Goal: Register for event/course

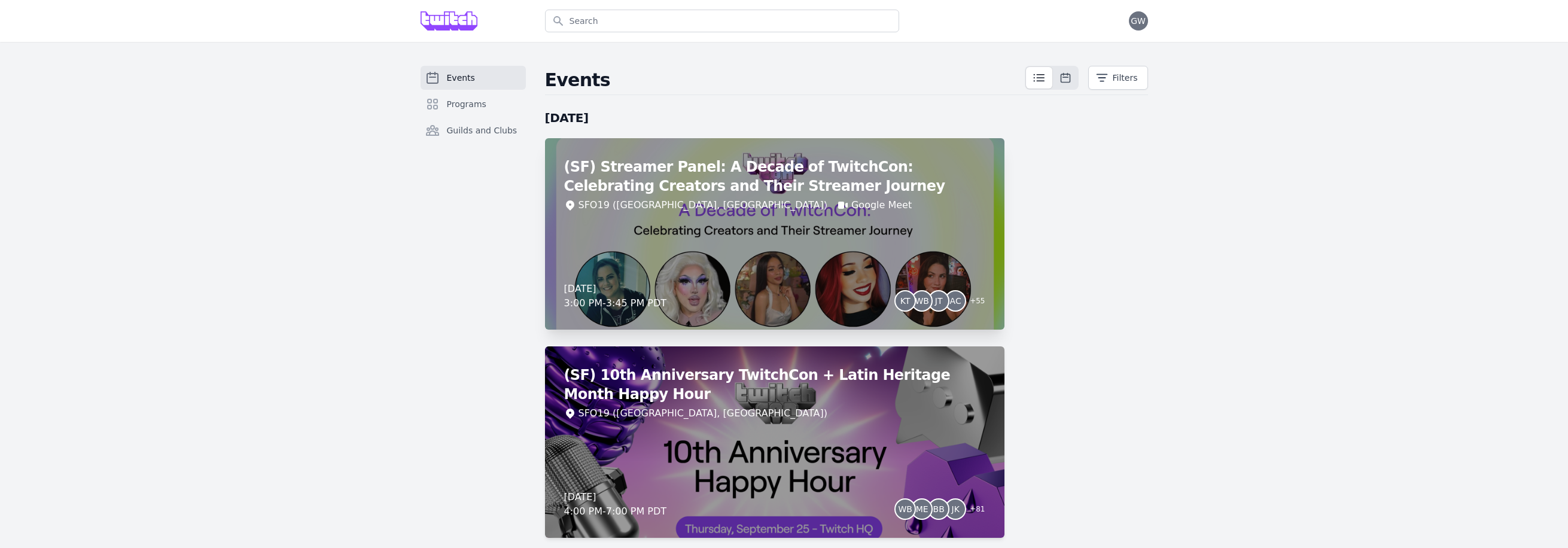
click at [789, 253] on div "(SF) Streamer Panel: A Decade of TwitchCon: Celebrating Creators and Their Stre…" at bounding box center [774, 233] width 460 height 191
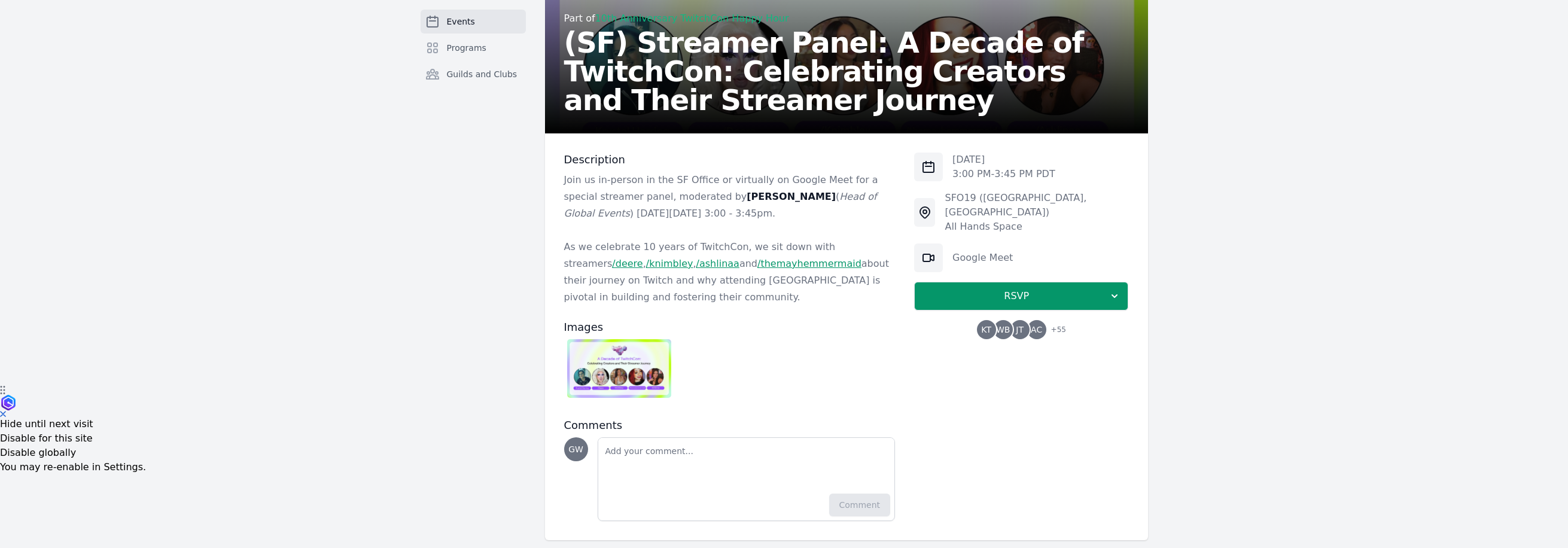
scroll to position [178, 0]
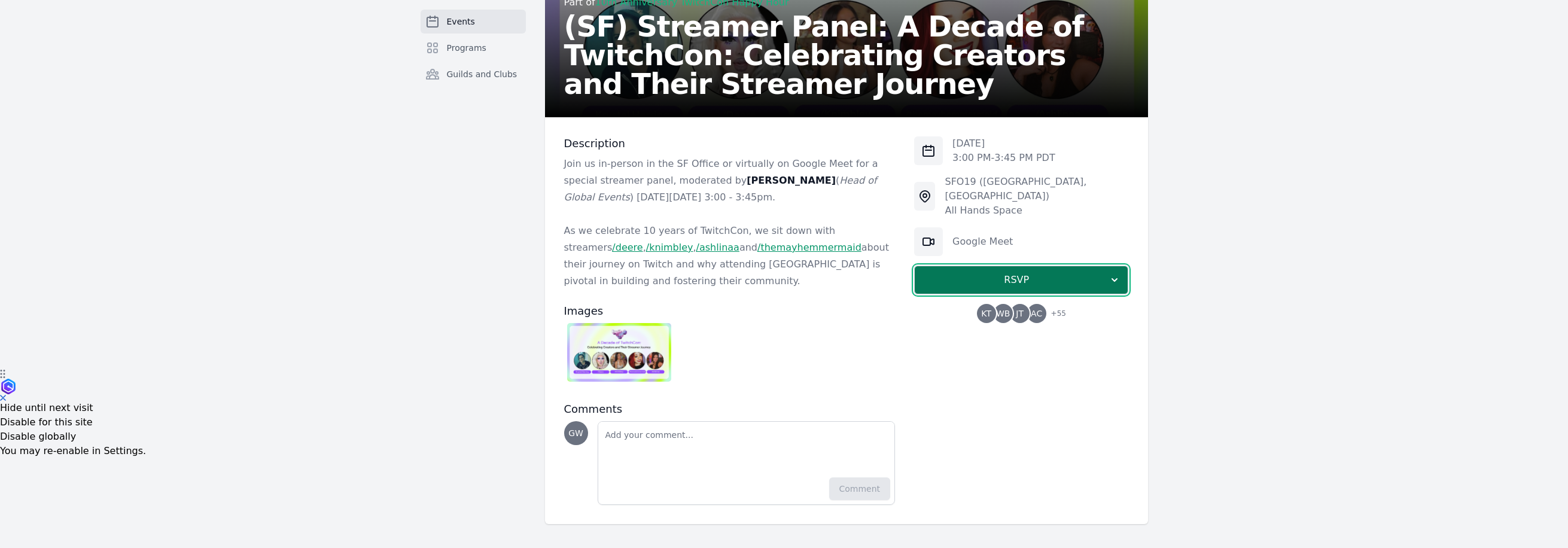
click at [1116, 274] on icon "button" at bounding box center [1114, 280] width 12 height 12
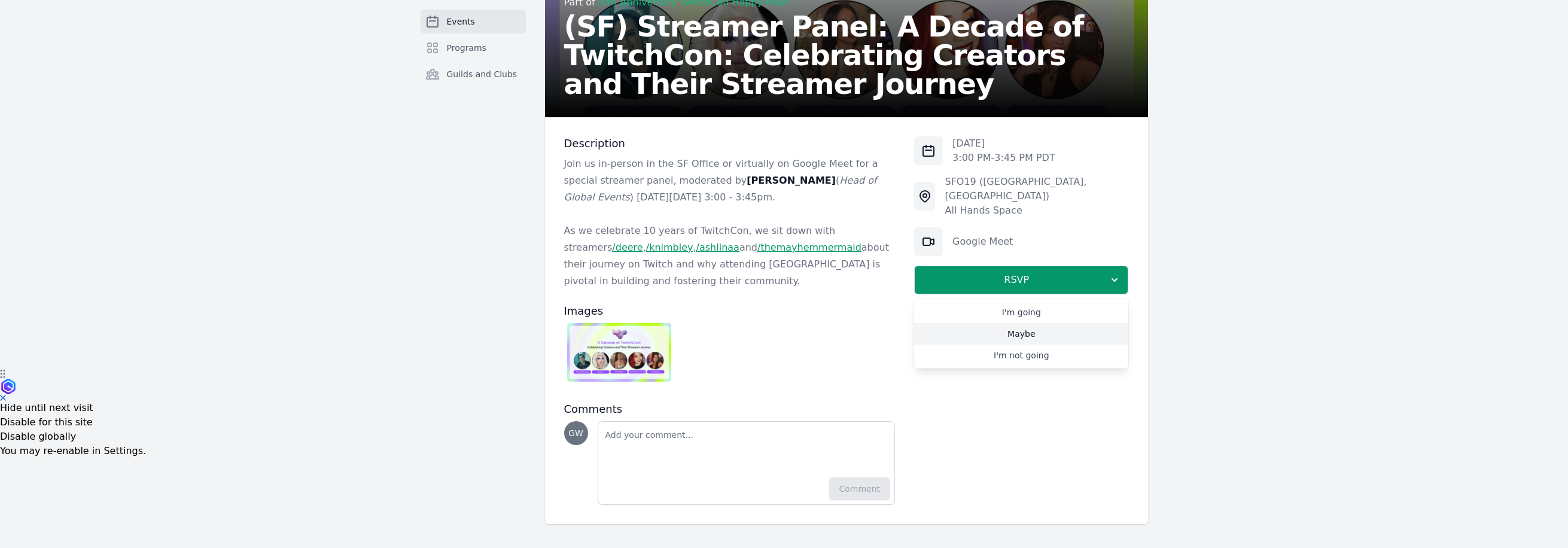
click at [1069, 323] on link "Maybe" at bounding box center [1021, 333] width 214 height 22
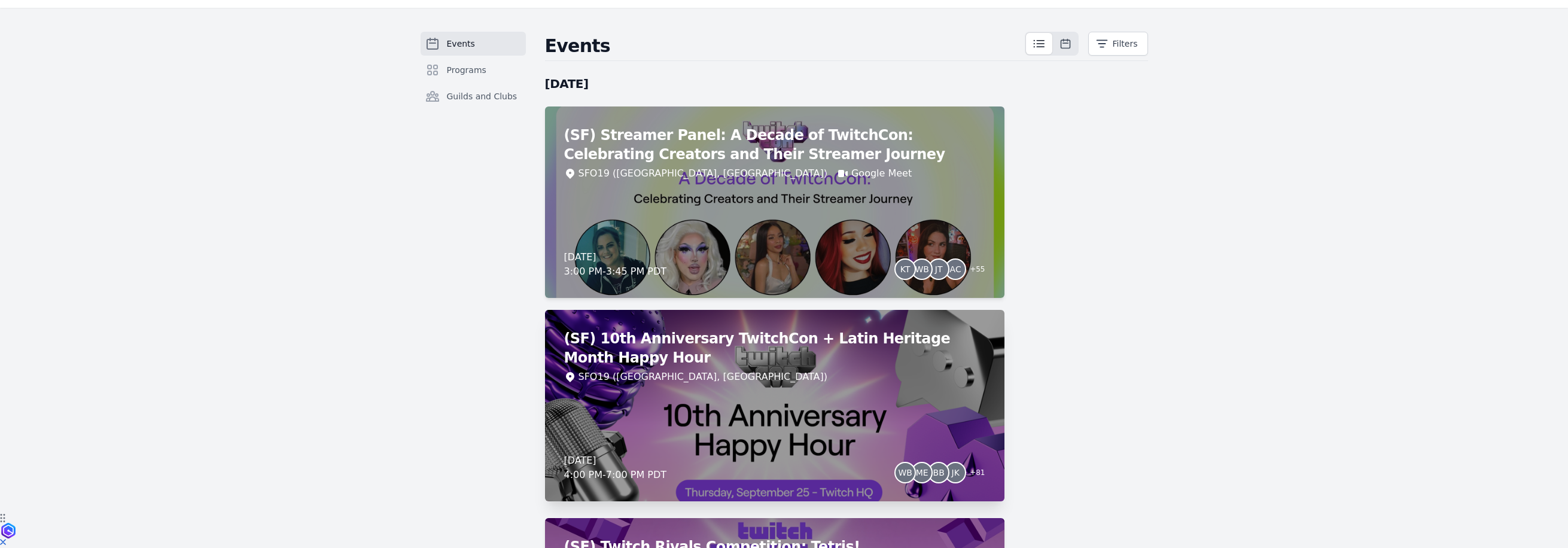
scroll to position [42, 0]
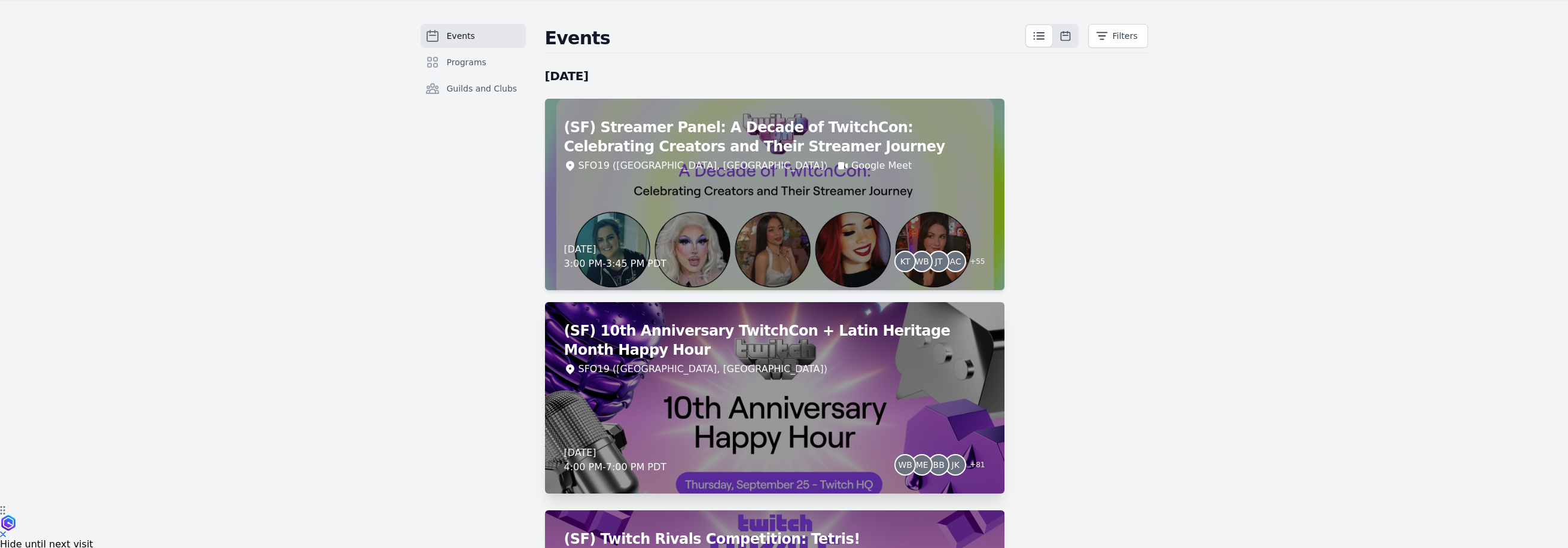
click at [873, 391] on div "(SF) 10th Anniversary TwitchCon + Latin Heritage Month Happy Hour SFO19 ([GEOGR…" at bounding box center [774, 397] width 460 height 191
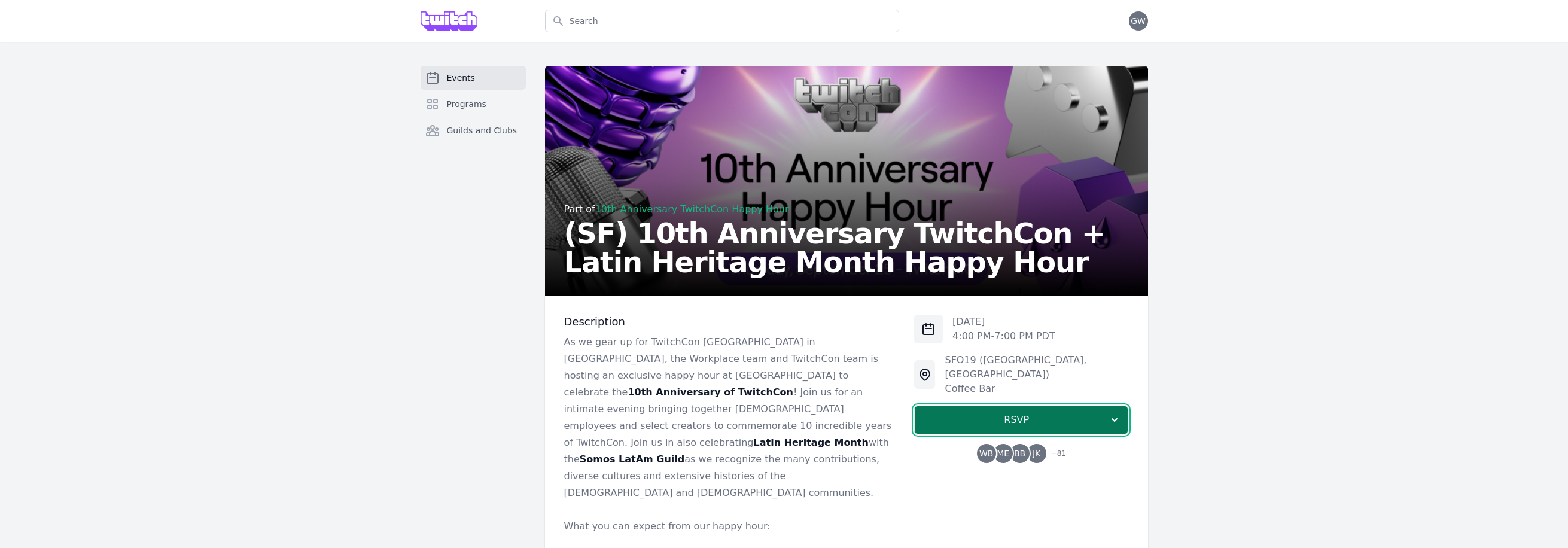
click at [1046, 412] on span "RSVP" at bounding box center [1016, 420] width 185 height 15
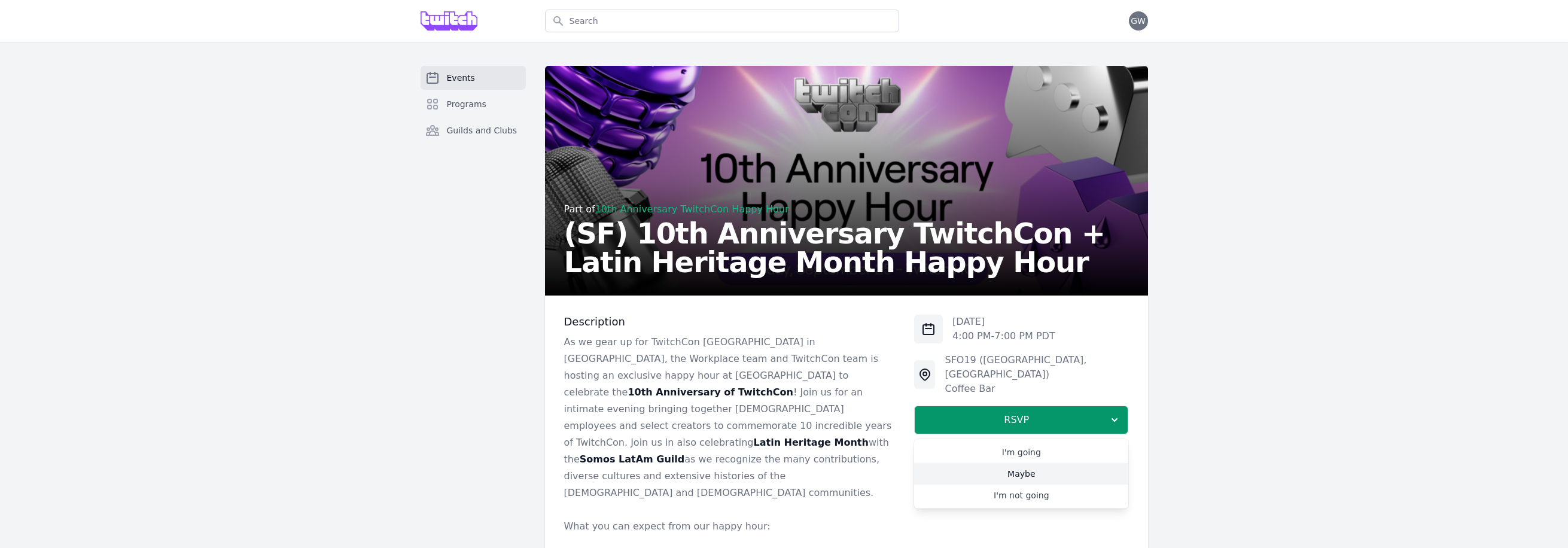
click at [1020, 463] on link "Maybe" at bounding box center [1021, 473] width 214 height 22
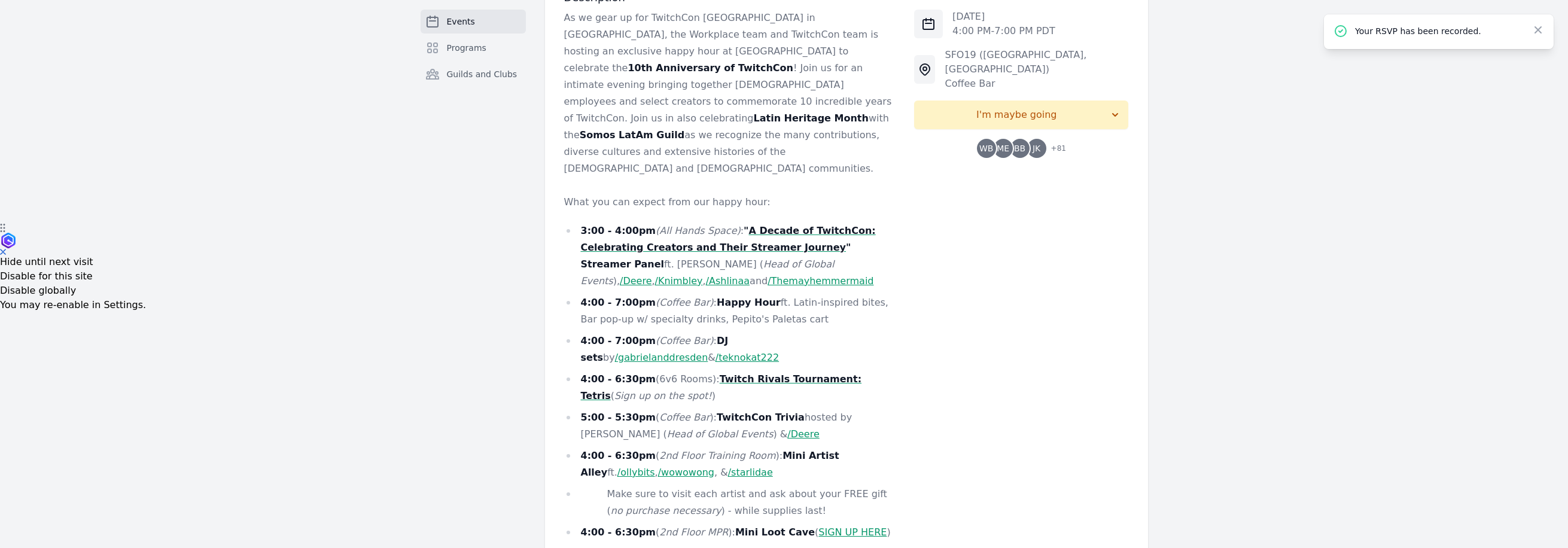
scroll to position [436, 0]
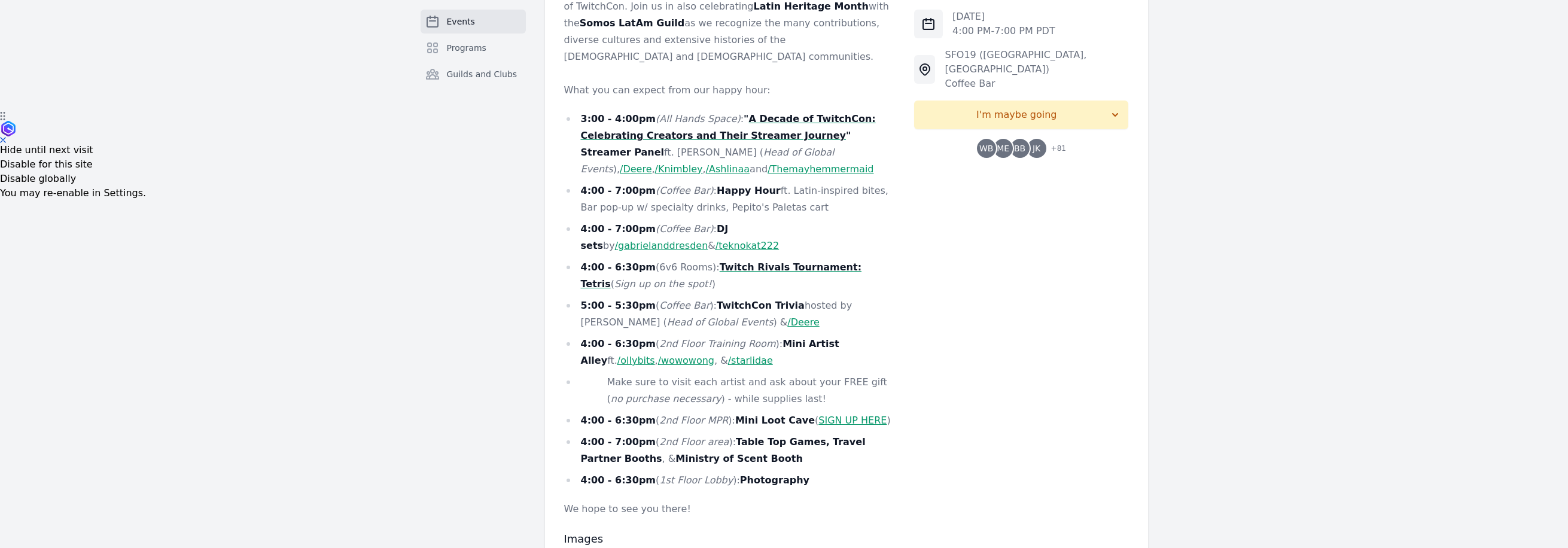
click at [841, 414] on link "SIGN UP HERE" at bounding box center [852, 420] width 68 height 11
